Goal: Task Accomplishment & Management: Manage account settings

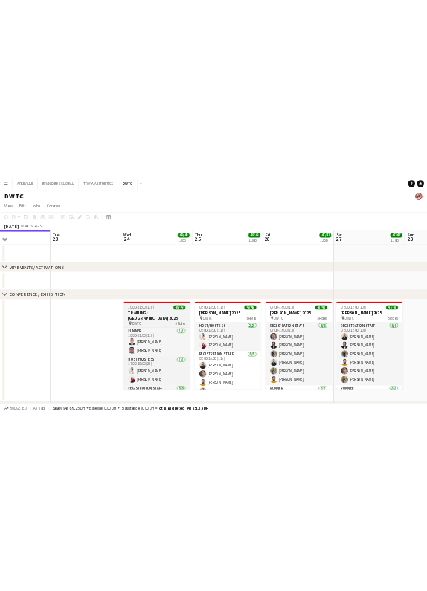
scroll to position [0, 403]
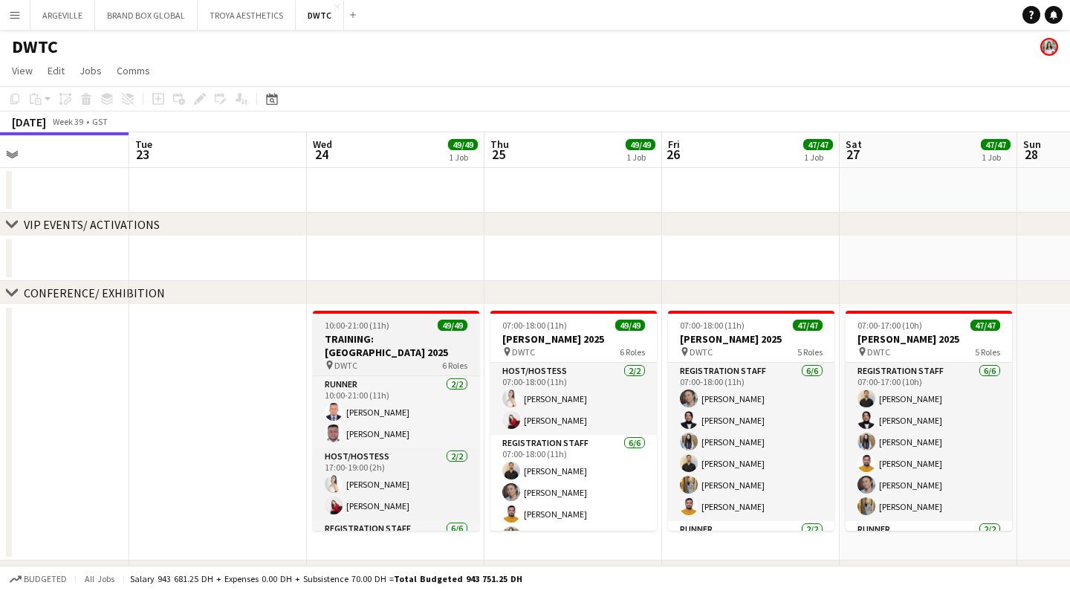
click at [361, 326] on span "10:00-21:00 (11h)" at bounding box center [357, 325] width 65 height 11
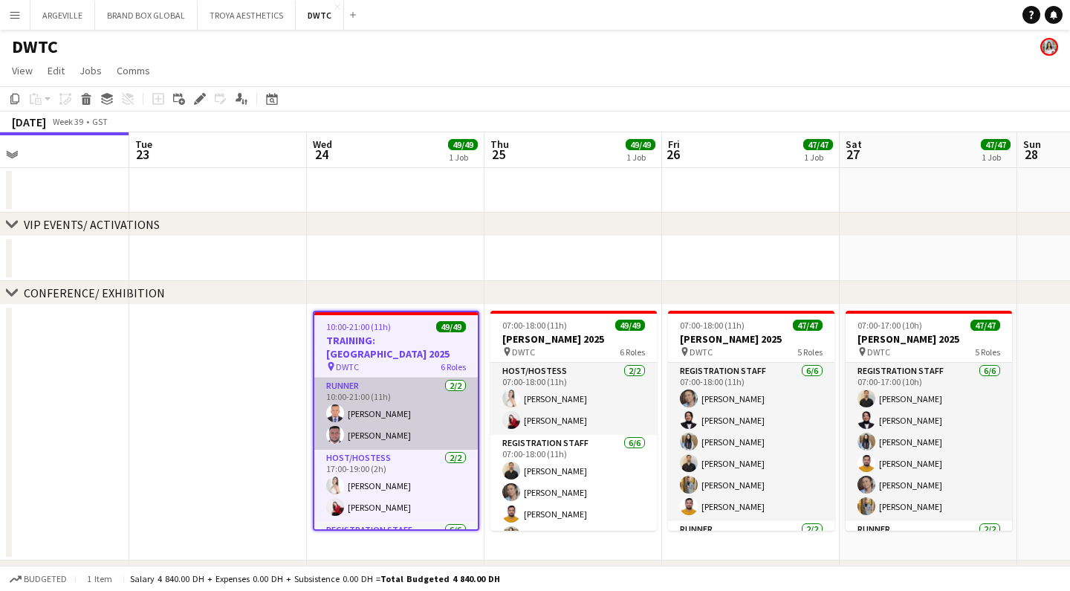
click at [366, 406] on app-card-role "Runner [DATE] 10:00-21:00 (11h) [PERSON_NAME] [PERSON_NAME] Nangsi" at bounding box center [395, 413] width 163 height 72
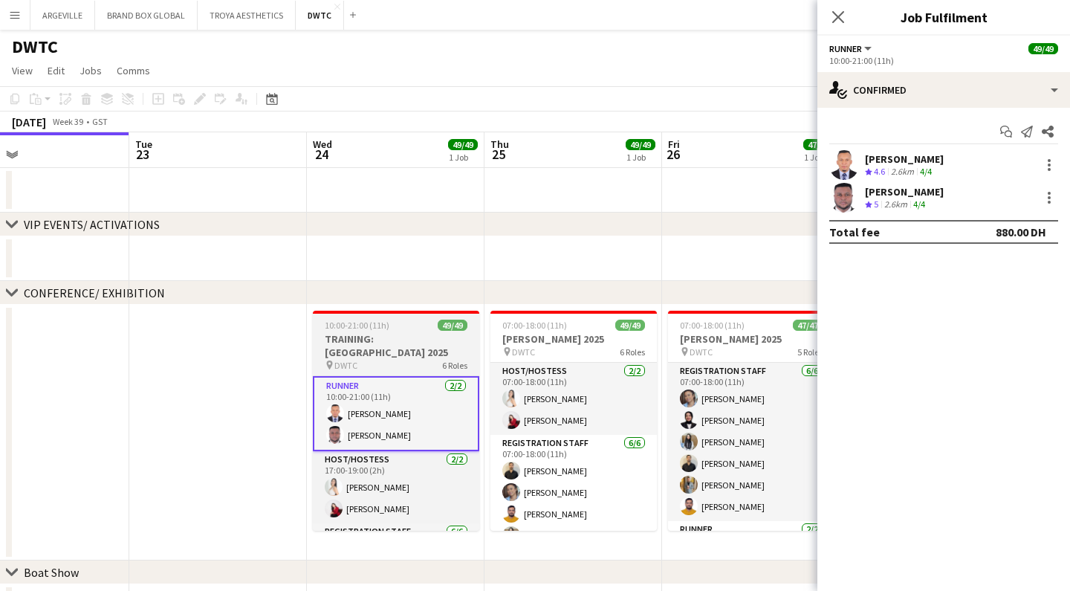
click at [353, 340] on h3 "TRAINING: [GEOGRAPHIC_DATA] 2025" at bounding box center [396, 345] width 166 height 27
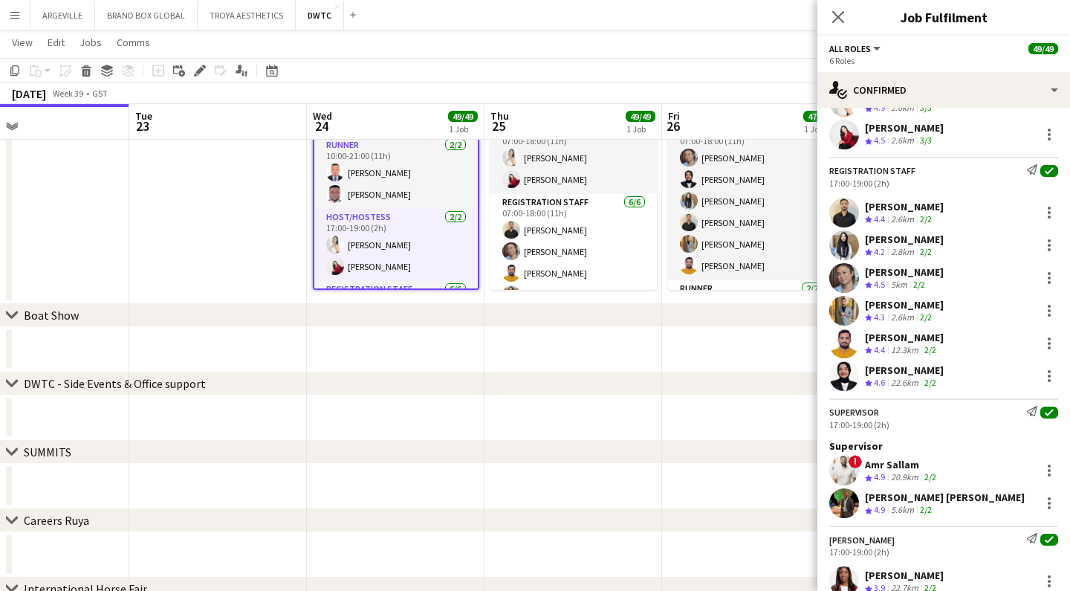
scroll to position [286, 0]
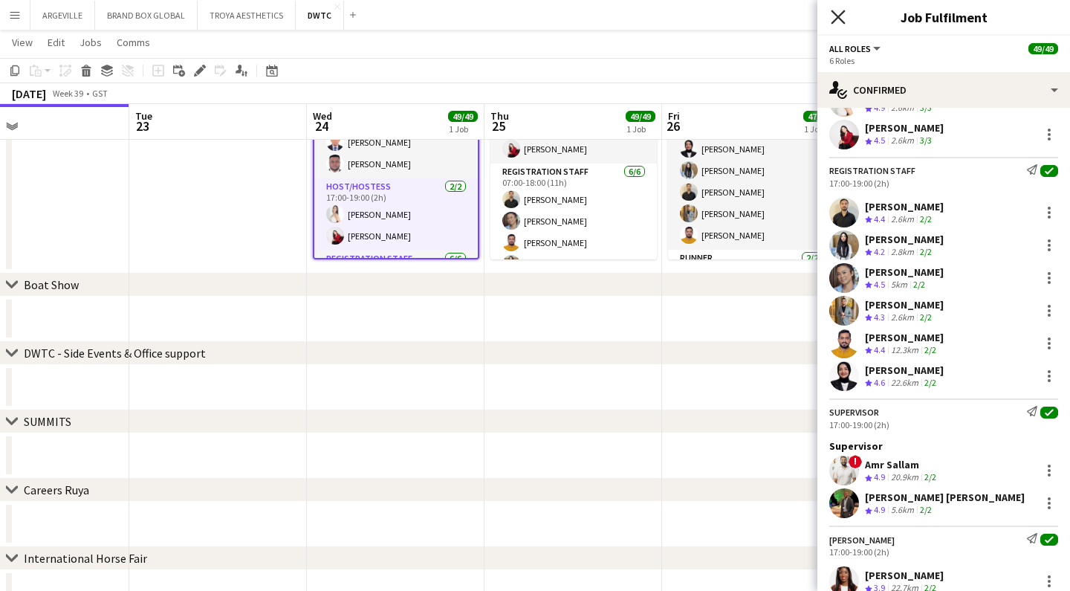
click at [840, 19] on icon at bounding box center [838, 17] width 14 height 14
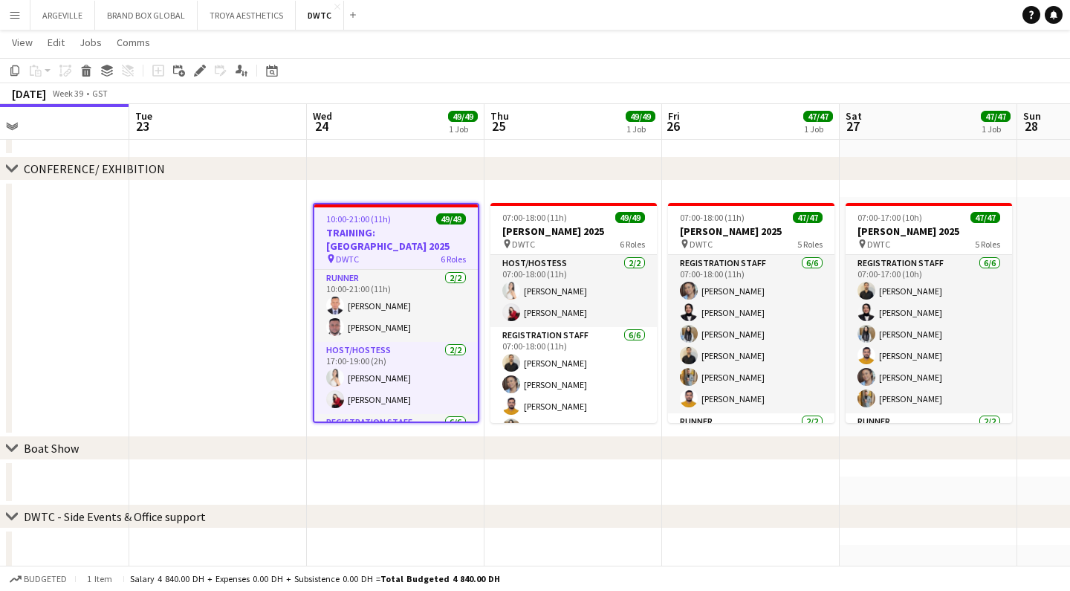
scroll to position [0, 403]
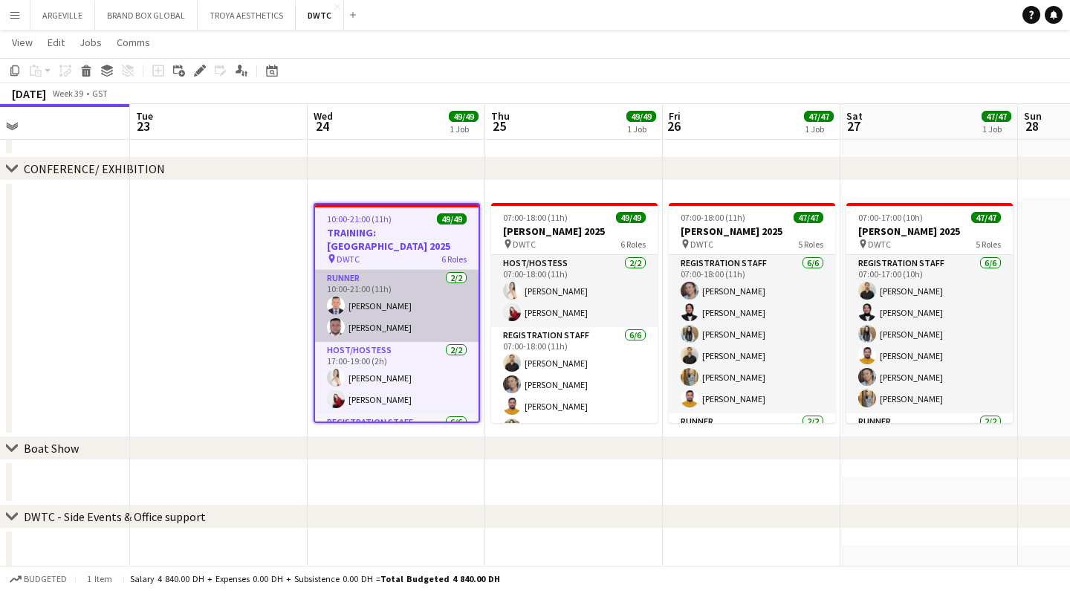
click at [390, 286] on app-card-role "Runner [DATE] 10:00-21:00 (11h) [PERSON_NAME] [PERSON_NAME] Nangsi" at bounding box center [396, 306] width 163 height 72
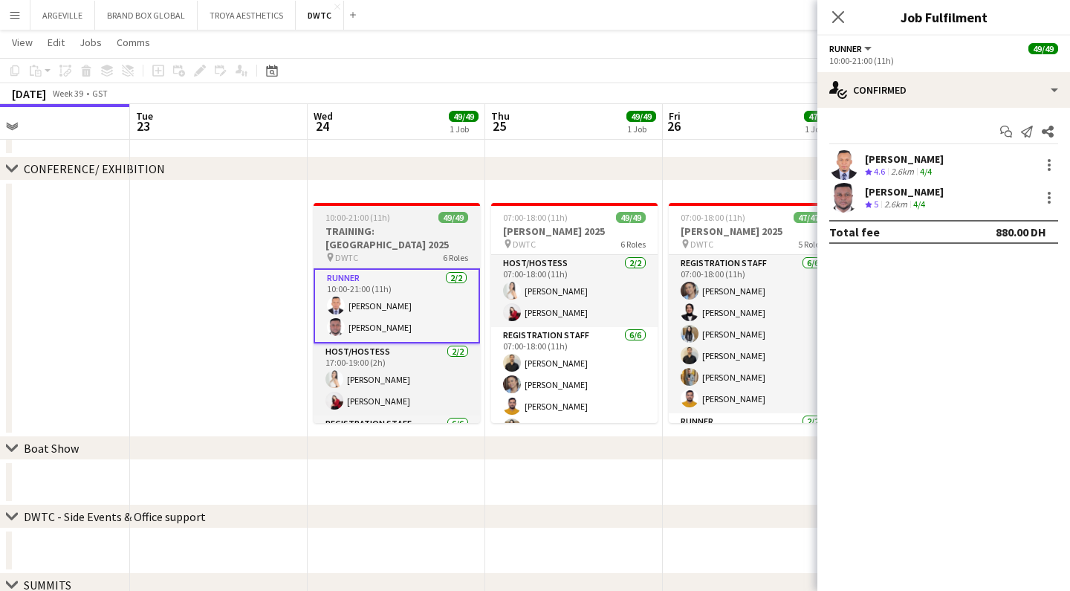
click at [395, 251] on div "pin DWTC 6 Roles" at bounding box center [397, 257] width 166 height 12
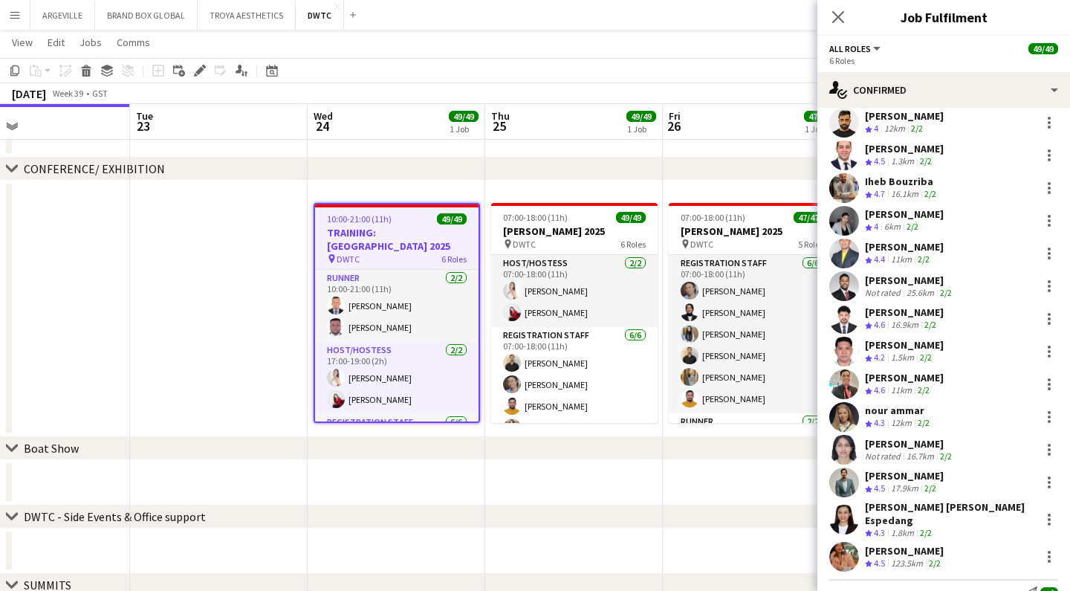
scroll to position [1347, 0]
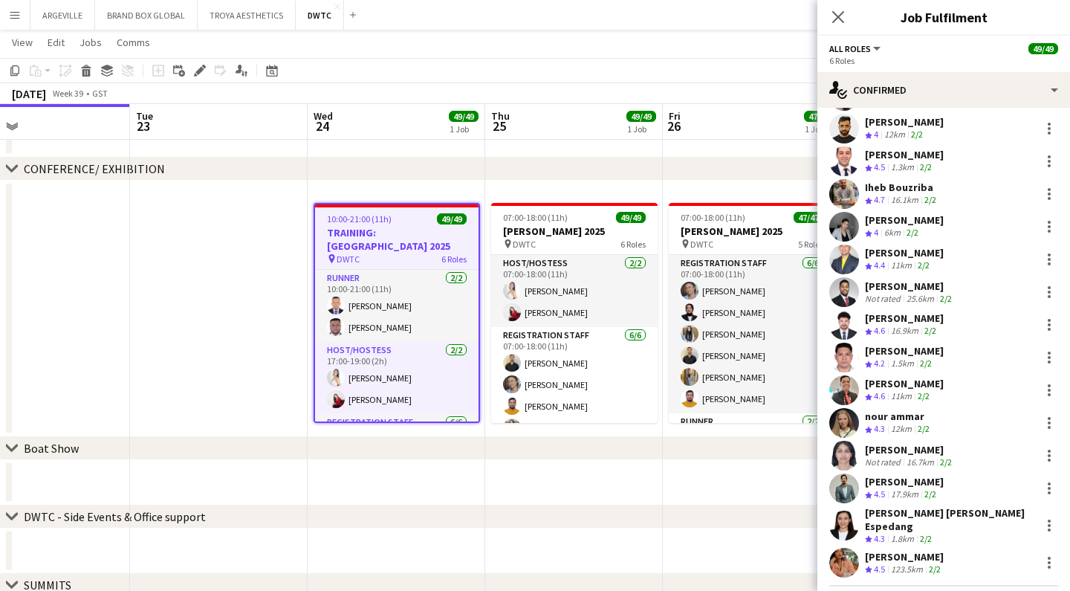
click at [930, 246] on div "[PERSON_NAME]" at bounding box center [904, 252] width 79 height 13
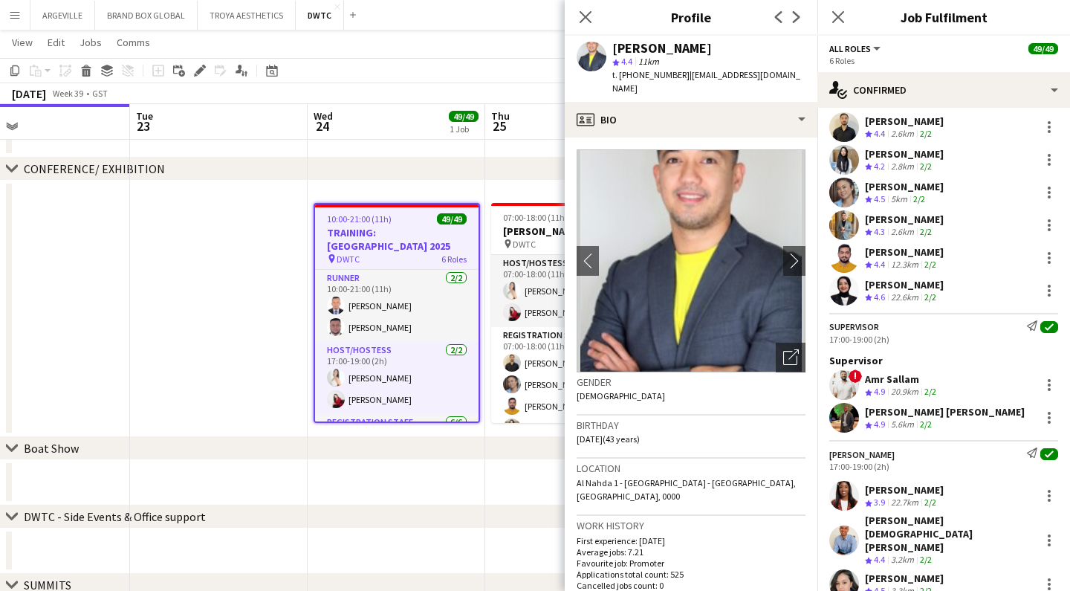
scroll to position [293, 0]
click at [910, 247] on div "[PERSON_NAME]" at bounding box center [904, 252] width 79 height 13
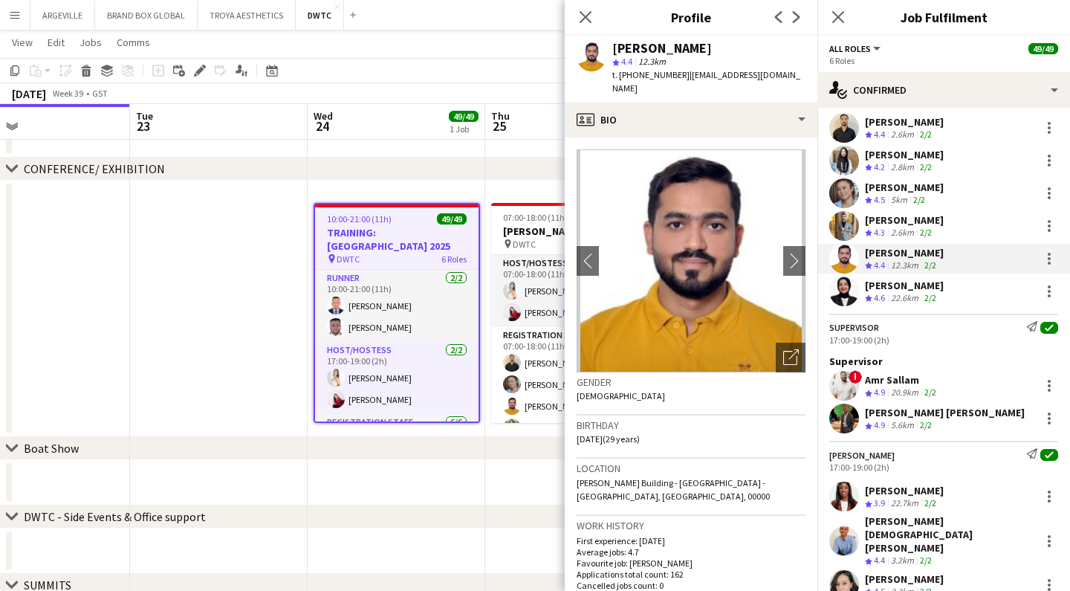
click at [922, 285] on div "[PERSON_NAME]" at bounding box center [904, 285] width 79 height 13
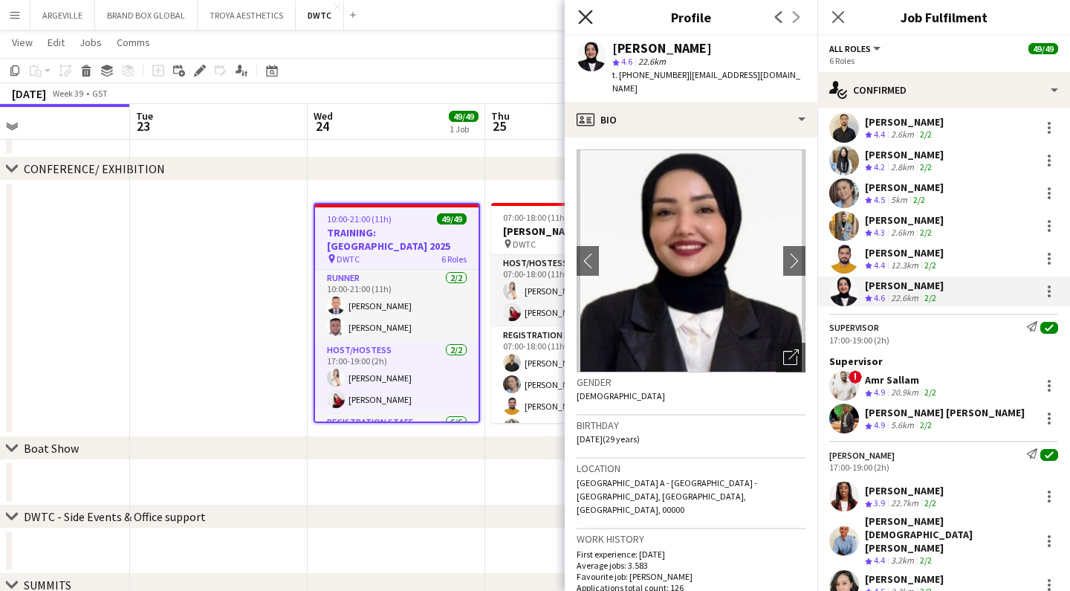
click at [581, 20] on icon "Close pop-in" at bounding box center [585, 17] width 14 height 14
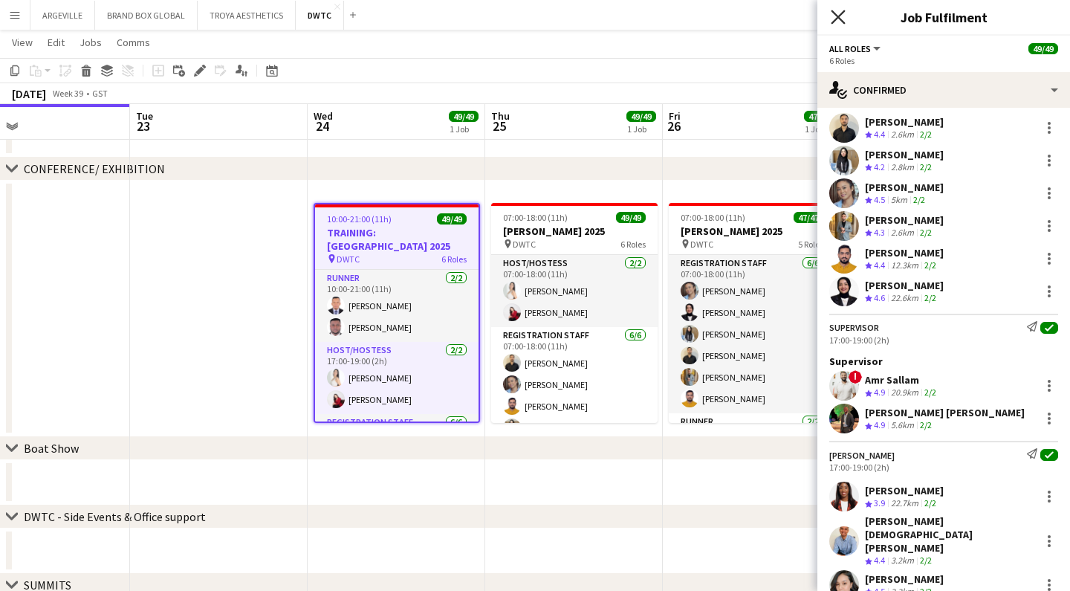
click at [843, 19] on icon "Close pop-in" at bounding box center [838, 17] width 14 height 14
